Goal: Task Accomplishment & Management: Manage account settings

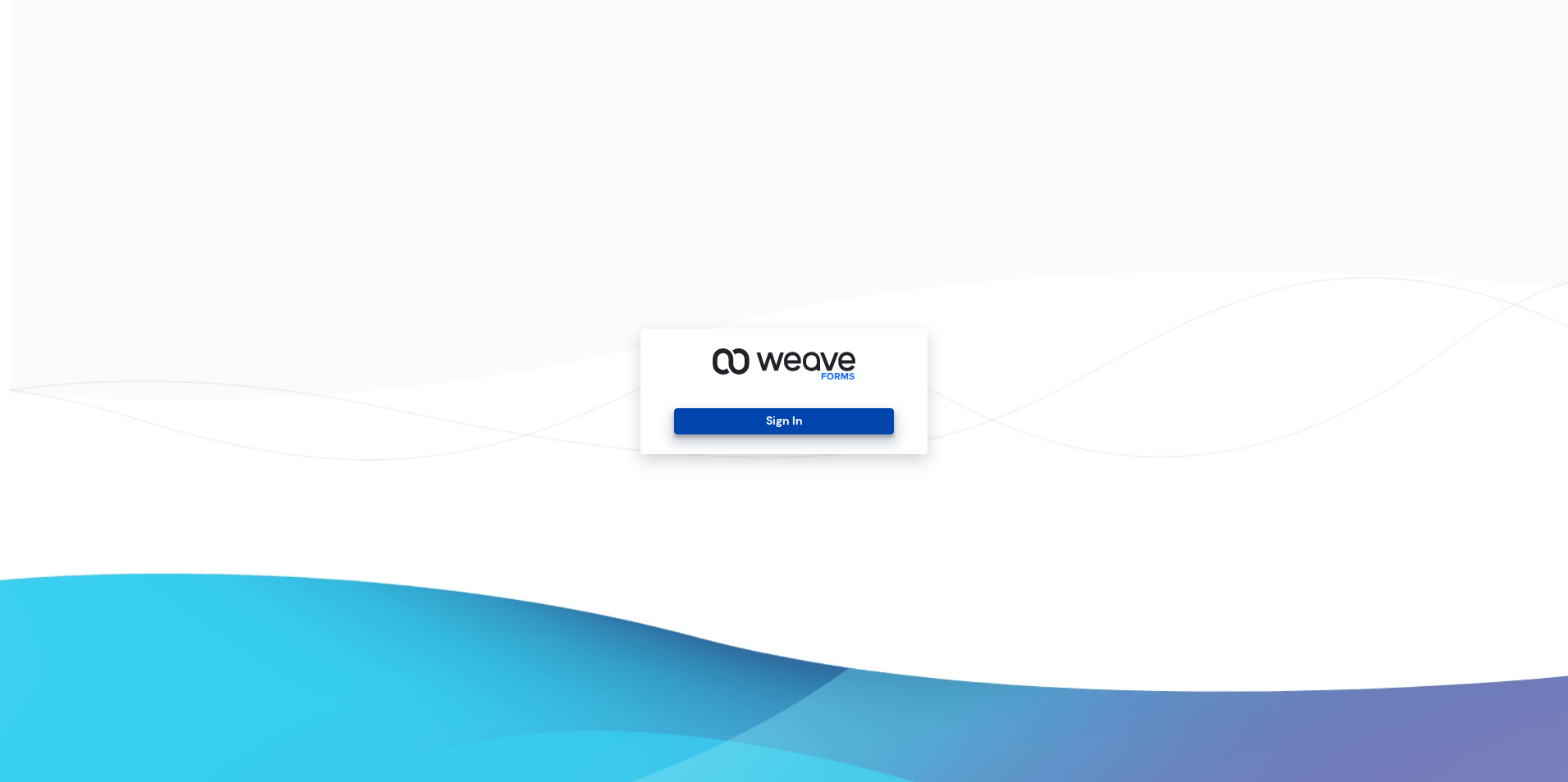
drag, startPoint x: 796, startPoint y: 426, endPoint x: 755, endPoint y: 432, distance: 41.4
click at [796, 423] on button "Sign In" at bounding box center [783, 421] width 219 height 26
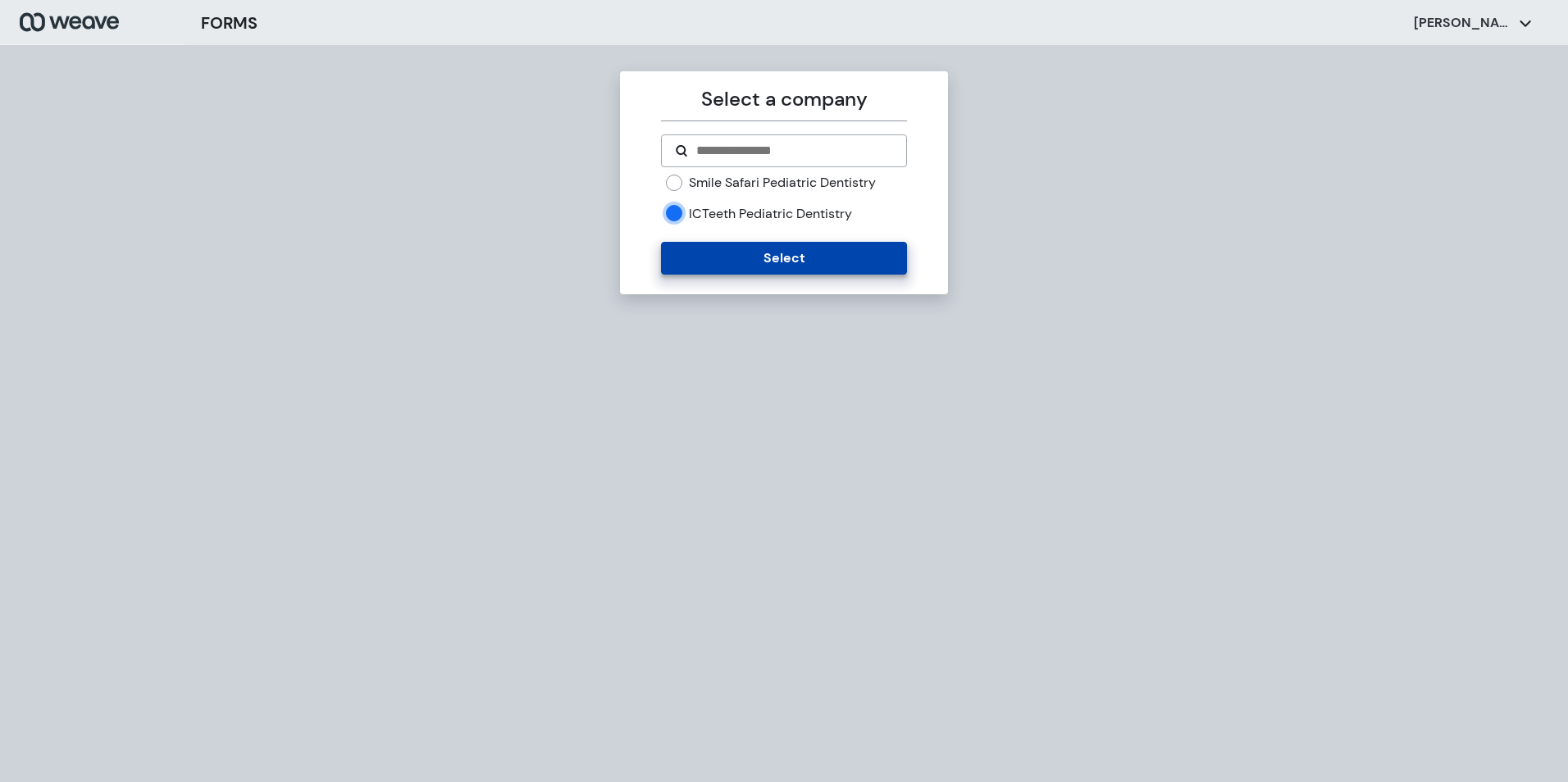
click at [720, 258] on button "Select" at bounding box center [784, 258] width 245 height 33
